Goal: Task Accomplishment & Management: Use online tool/utility

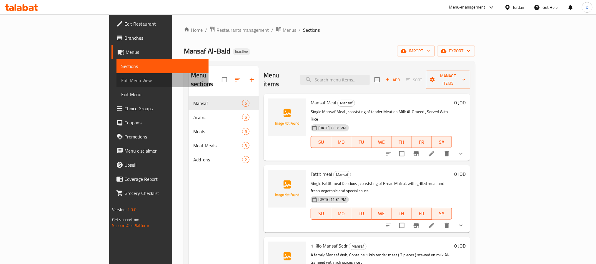
click at [121, 79] on span "Full Menu View" at bounding box center [162, 80] width 83 height 7
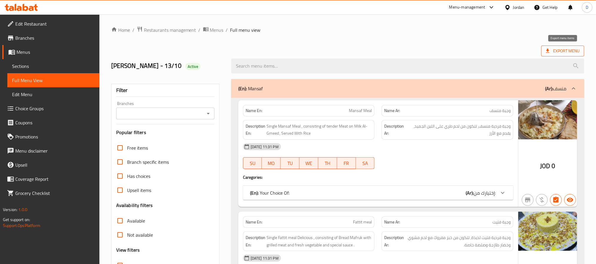
click at [562, 51] on span "Export Menu" at bounding box center [563, 50] width 34 height 7
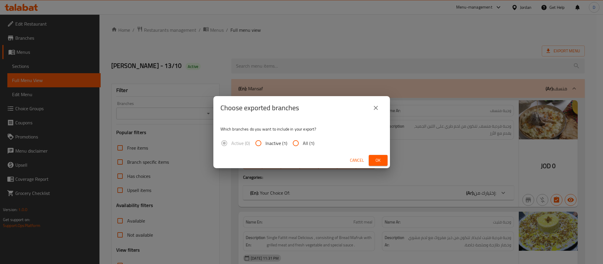
click at [377, 160] on span "Ok" at bounding box center [377, 160] width 9 height 7
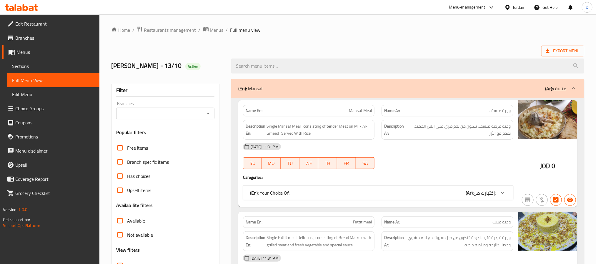
click at [519, 7] on div "Jordan" at bounding box center [518, 7] width 11 height 6
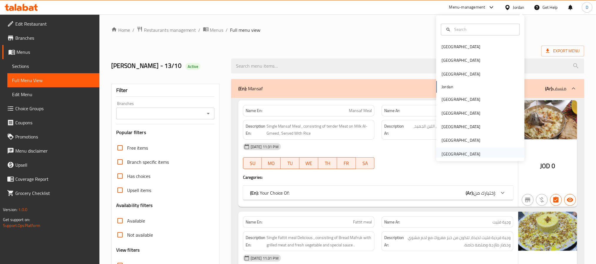
click at [475, 156] on div "[GEOGRAPHIC_DATA]" at bounding box center [461, 154] width 48 height 14
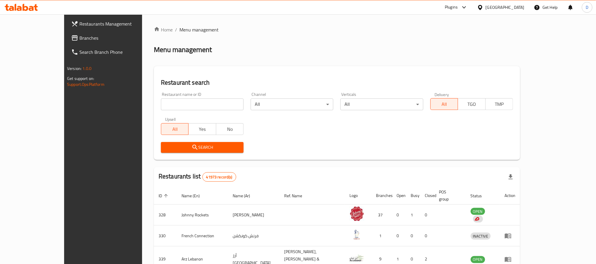
click at [459, 6] on div at bounding box center [463, 7] width 10 height 7
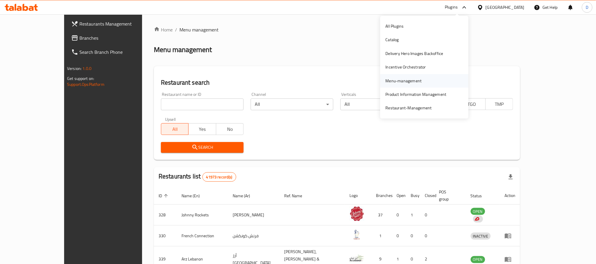
click at [408, 79] on div "Menu-management" at bounding box center [404, 81] width 36 height 6
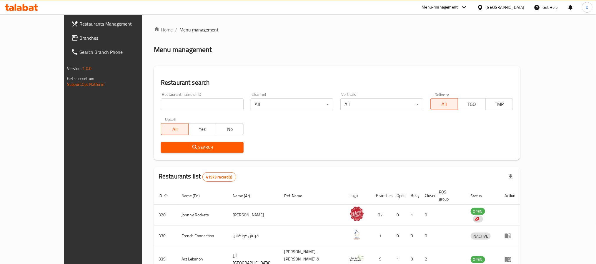
click at [178, 104] on input "search" at bounding box center [202, 105] width 83 height 12
paste input "Hubba Cafe and Restau"
type input "Hubba Cafe and Restau"
click button "Search" at bounding box center [202, 147] width 83 height 11
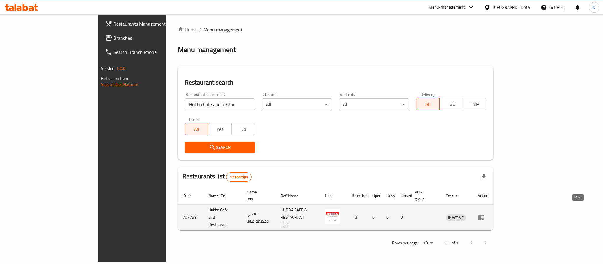
click at [485, 214] on icon "enhanced table" at bounding box center [481, 217] width 7 height 7
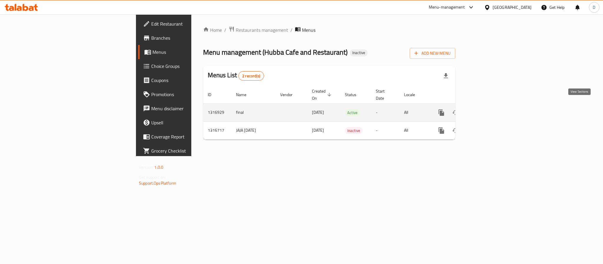
click at [487, 109] on icon "enhanced table" at bounding box center [483, 112] width 7 height 7
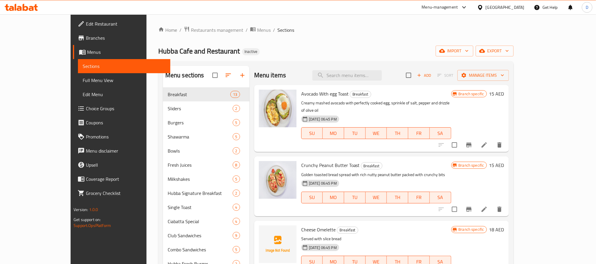
click at [83, 80] on span "Full Menu View" at bounding box center [124, 80] width 83 height 7
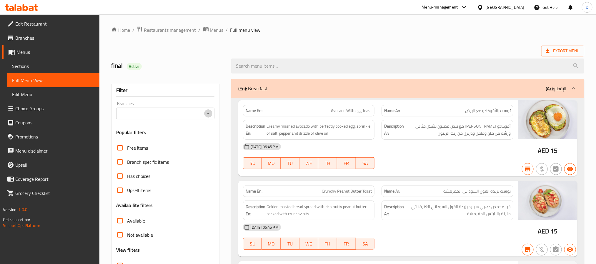
click at [210, 117] on icon "Open" at bounding box center [208, 113] width 7 height 7
click at [209, 116] on icon "Open" at bounding box center [208, 113] width 7 height 7
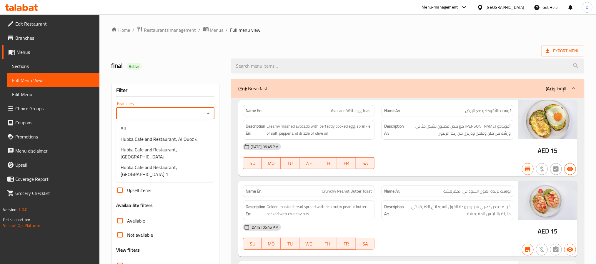
click at [39, 49] on span "Menus" at bounding box center [55, 52] width 78 height 7
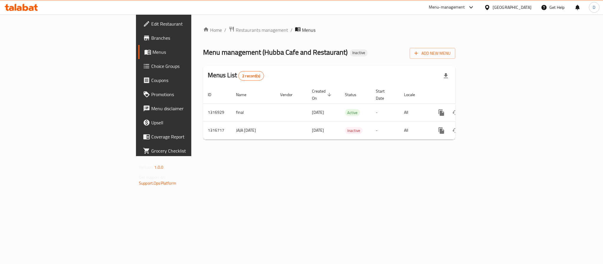
click at [151, 38] on span "Branches" at bounding box center [191, 37] width 81 height 7
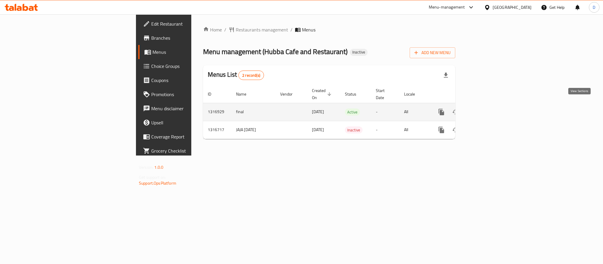
click at [487, 109] on icon "enhanced table" at bounding box center [483, 112] width 7 height 7
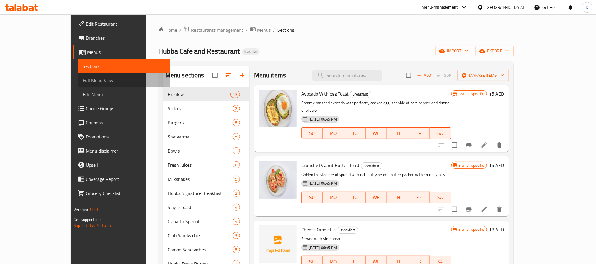
click at [78, 76] on link "Full Menu View" at bounding box center [124, 80] width 92 height 14
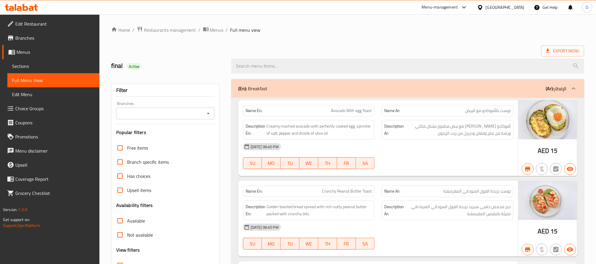
click at [206, 116] on icon "Open" at bounding box center [208, 113] width 7 height 7
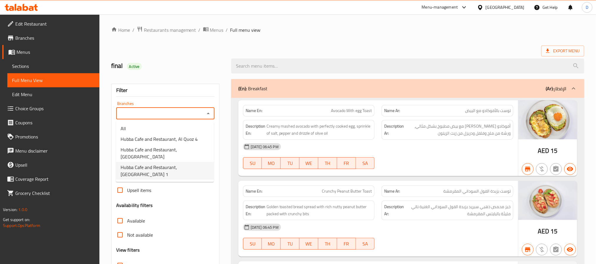
click at [180, 164] on span "Hubba Cafe and Restaurant, Nad Al Sheba 1" at bounding box center [165, 171] width 89 height 14
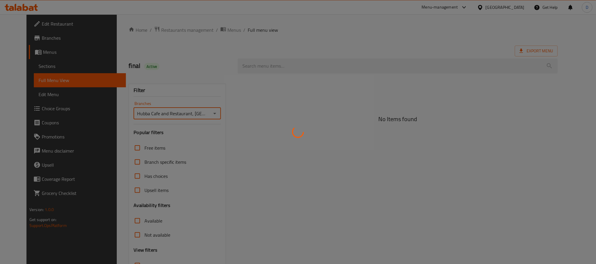
type input "Hubba Cafe and Restaurant, Nad Al Sheba 1"
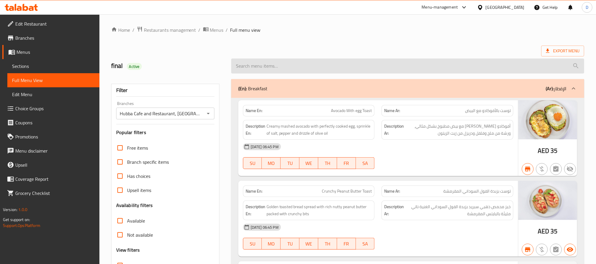
click at [304, 61] on input "search" at bounding box center [407, 66] width 353 height 15
